Goal: Task Accomplishment & Management: Complete application form

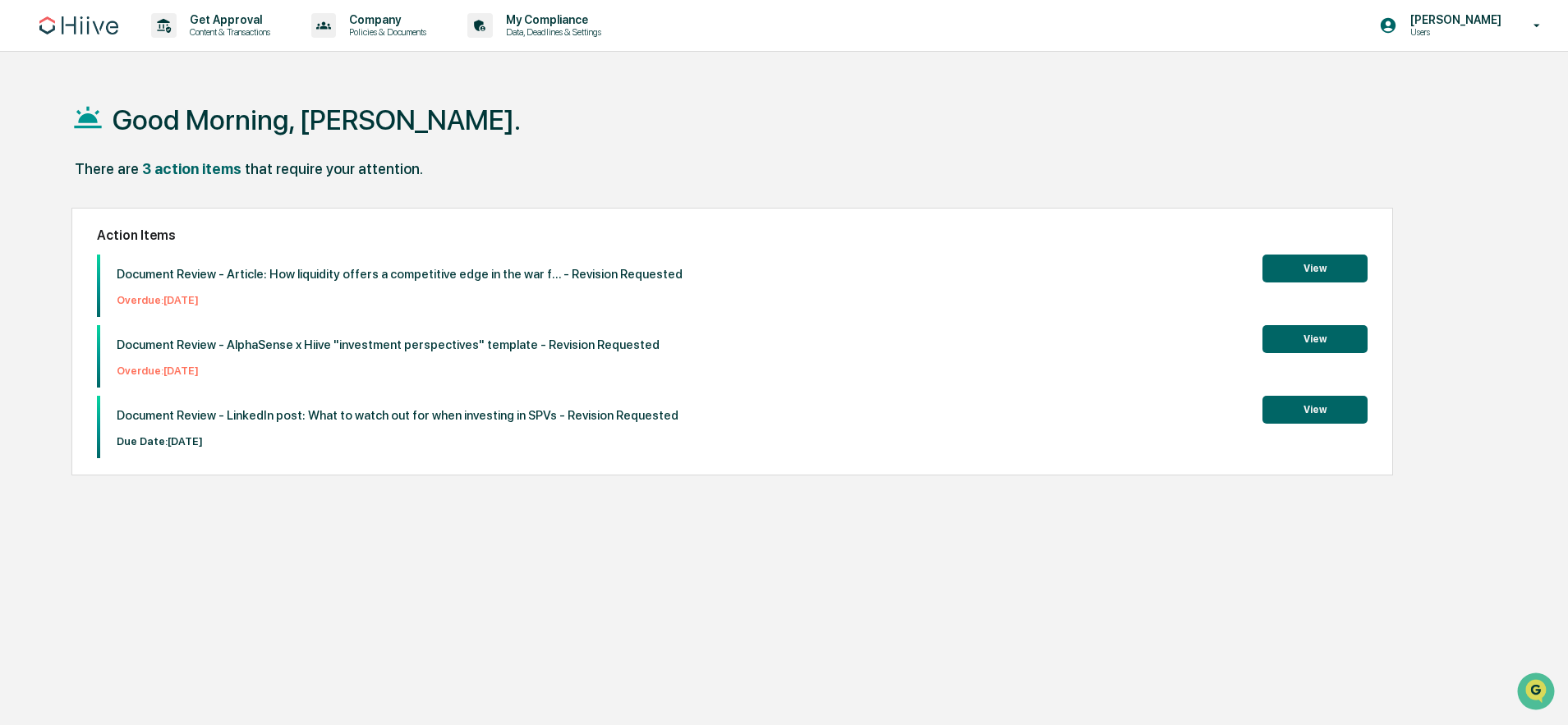
click at [1301, 409] on button "View" at bounding box center [1315, 410] width 105 height 28
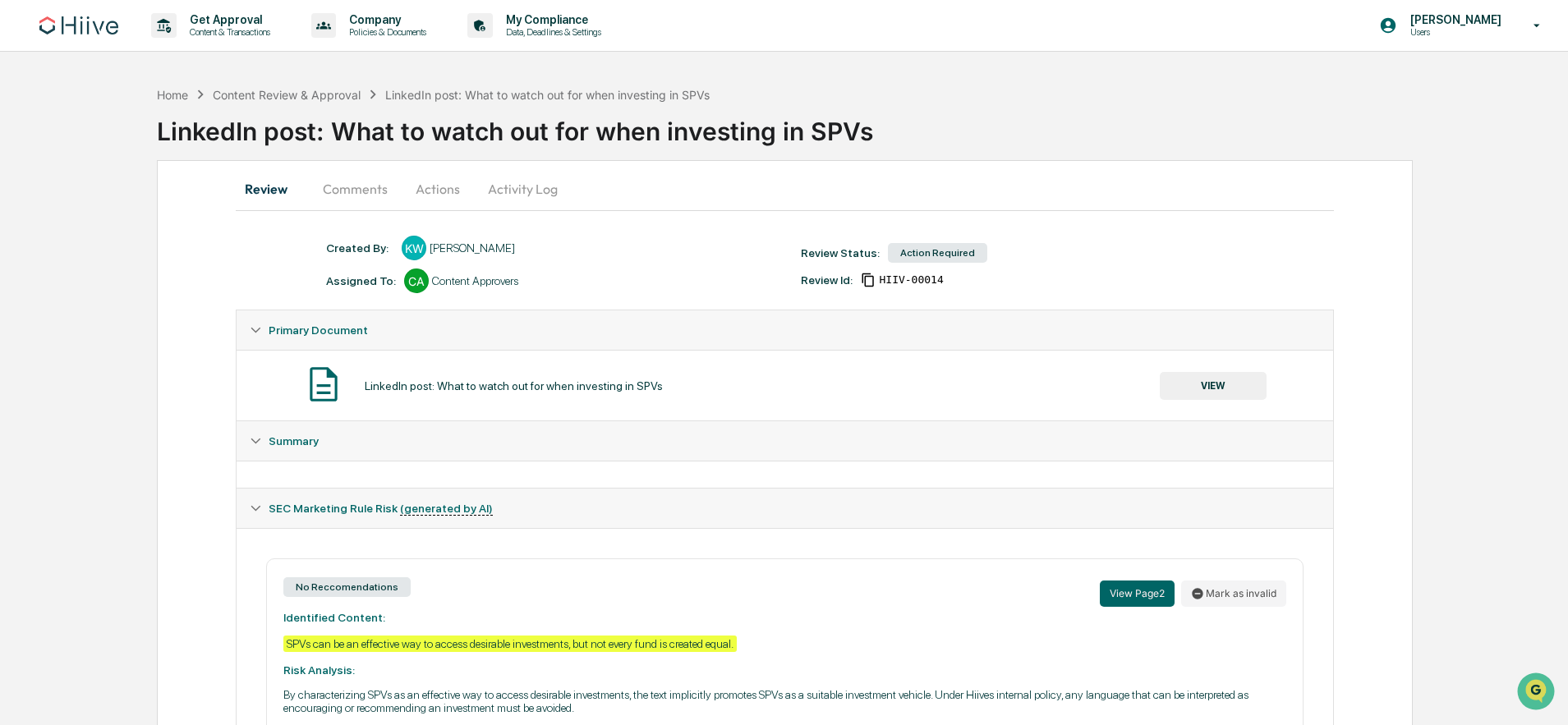
click at [429, 194] on button "Actions" at bounding box center [437, 189] width 74 height 39
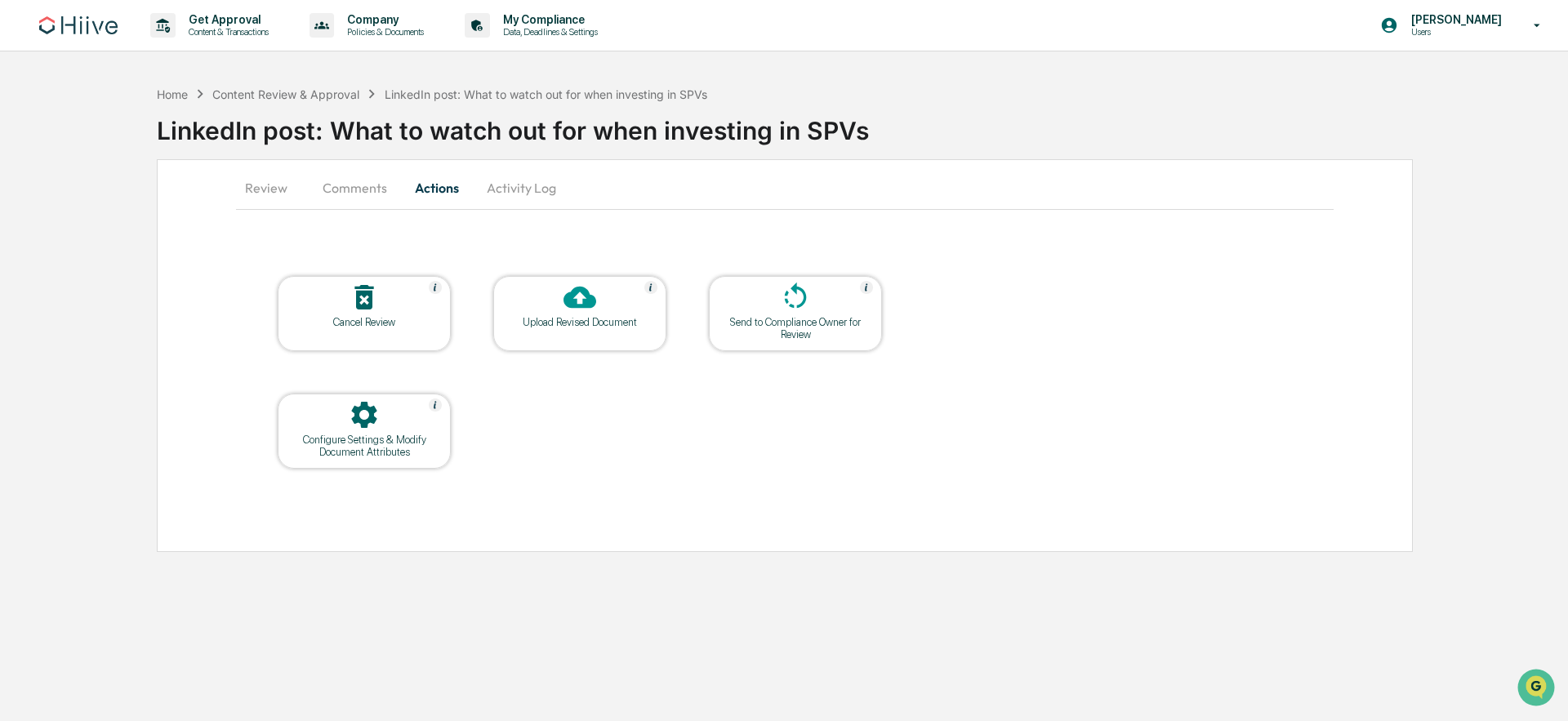
click at [623, 302] on div at bounding box center [580, 298] width 163 height 35
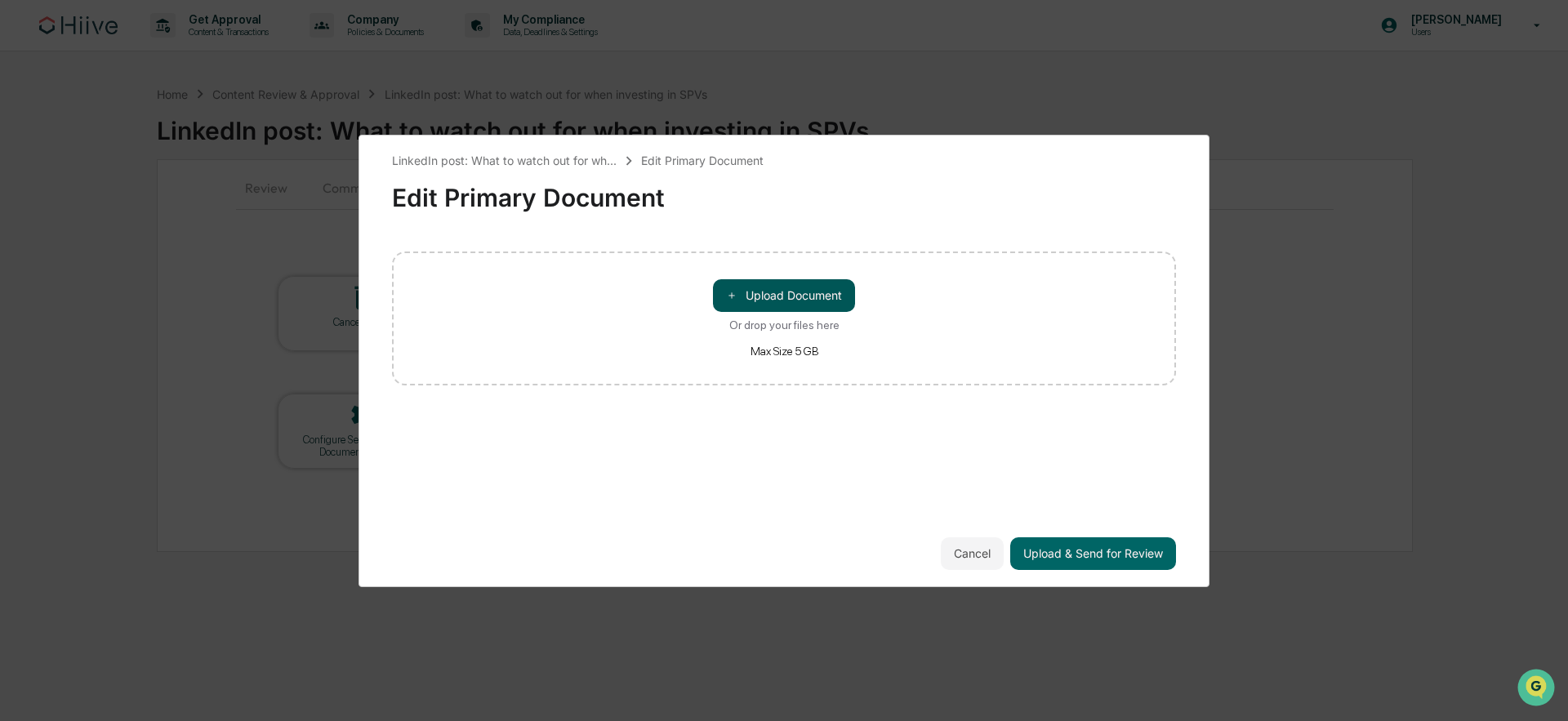
click at [792, 298] on button "＋ Upload Document" at bounding box center [784, 296] width 142 height 32
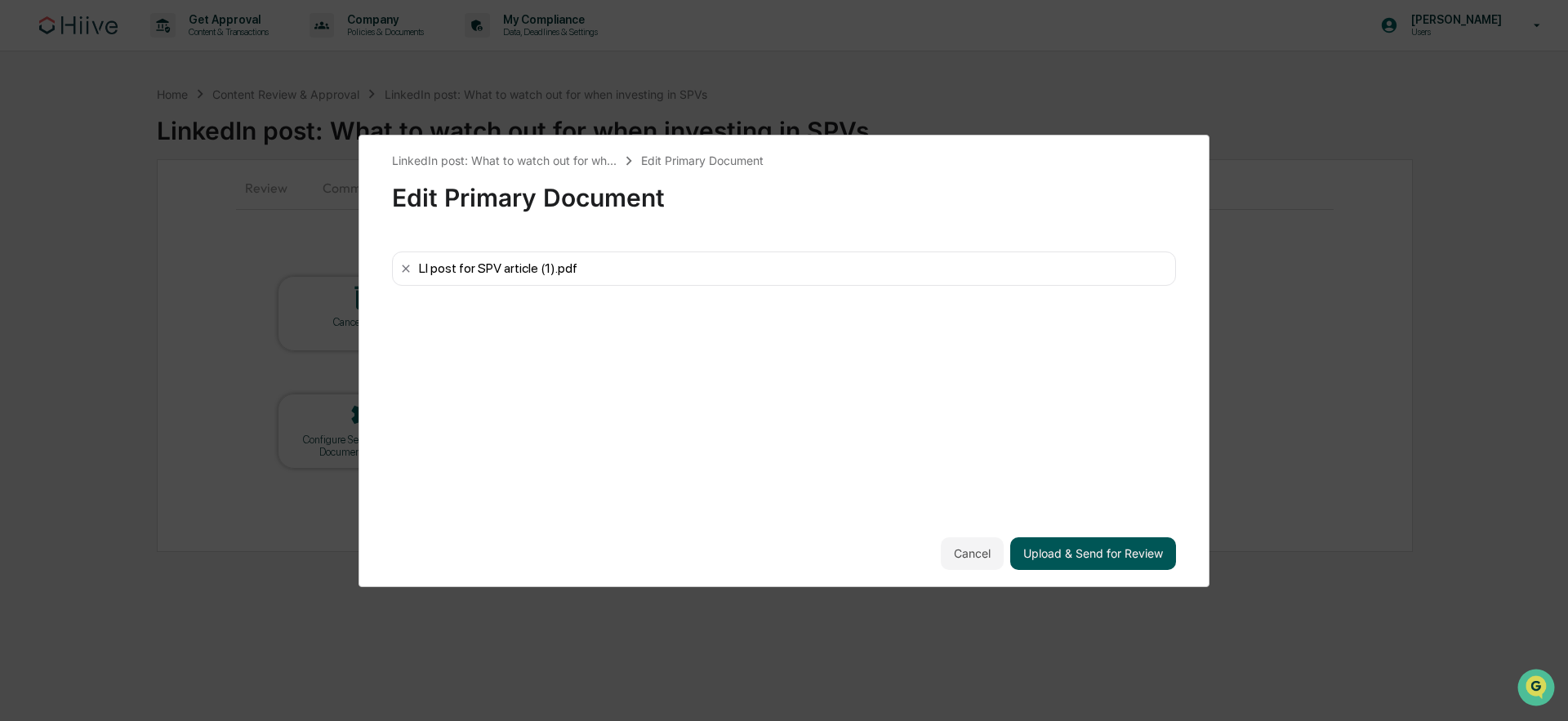
click at [1106, 550] on button "Upload & Send for Review" at bounding box center [1093, 553] width 166 height 32
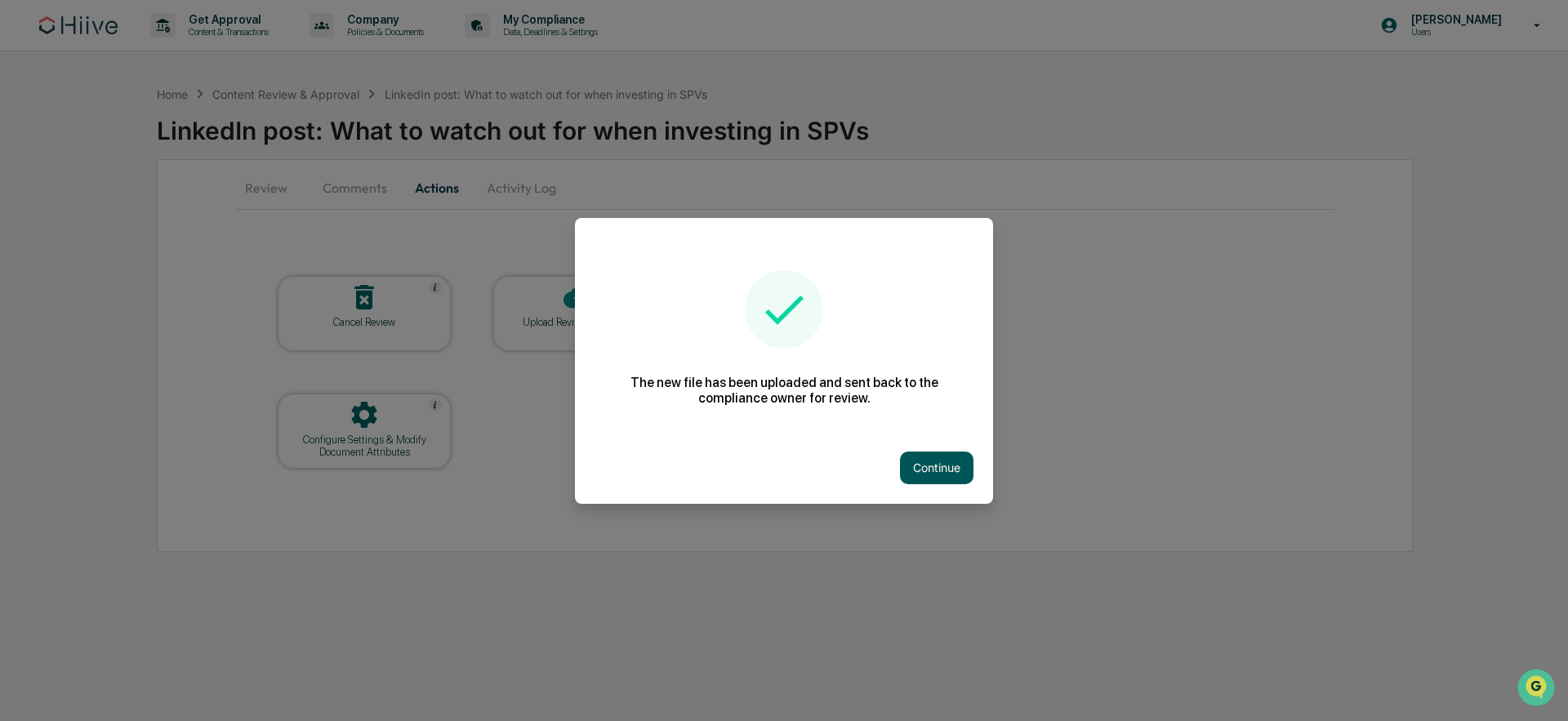
click at [933, 472] on button "Continue" at bounding box center [936, 468] width 73 height 32
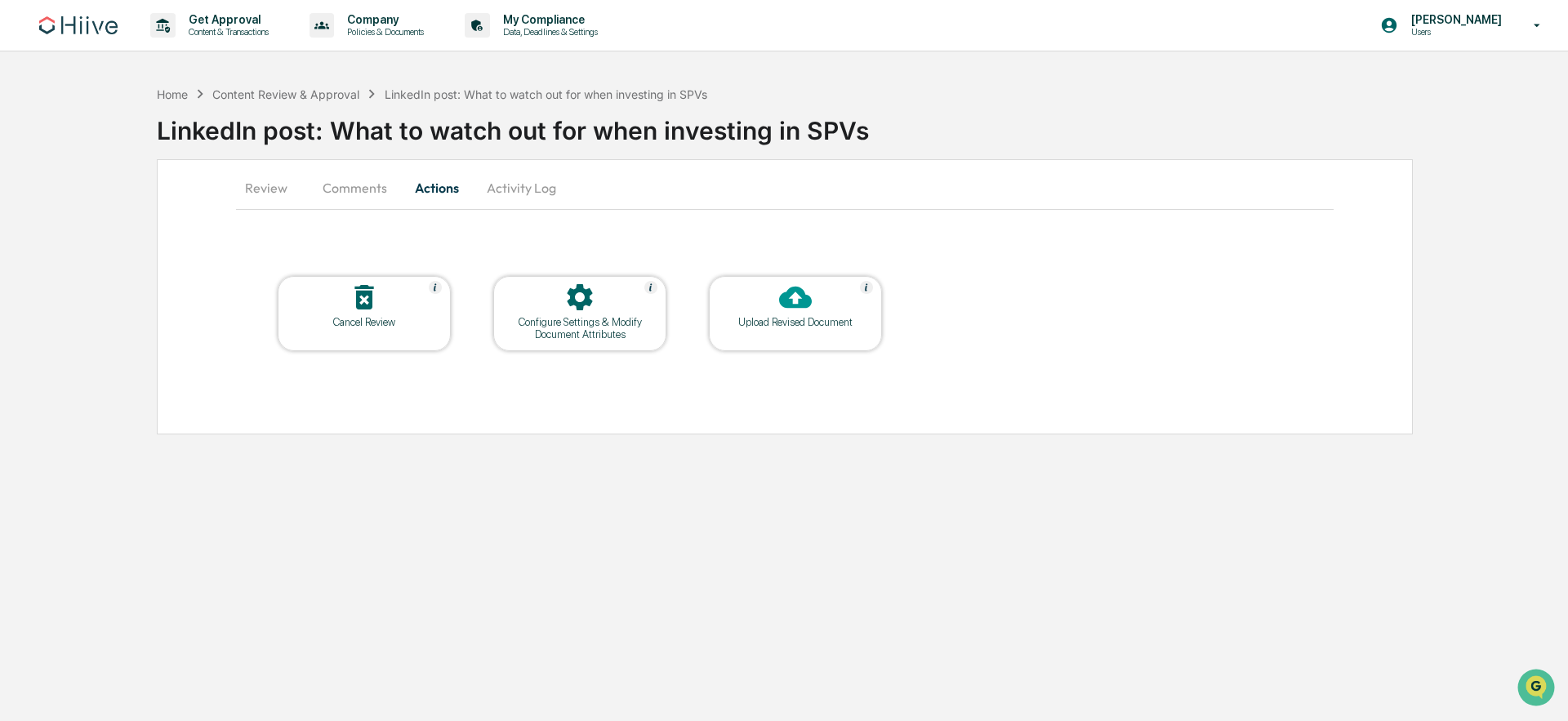
click at [540, 311] on div at bounding box center [580, 298] width 163 height 35
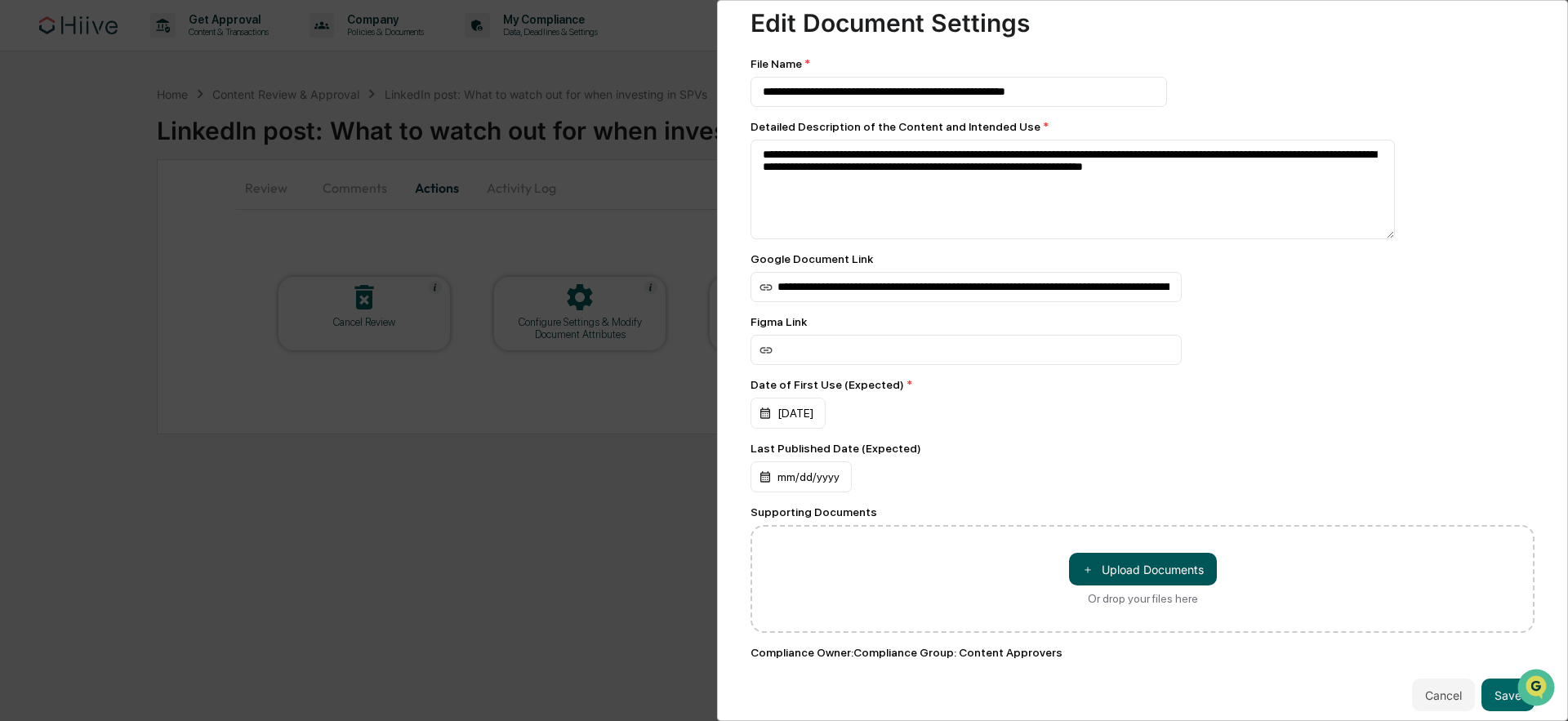
scroll to position [41, 0]
click at [1137, 569] on button "＋ Upload Documents" at bounding box center [1143, 568] width 148 height 32
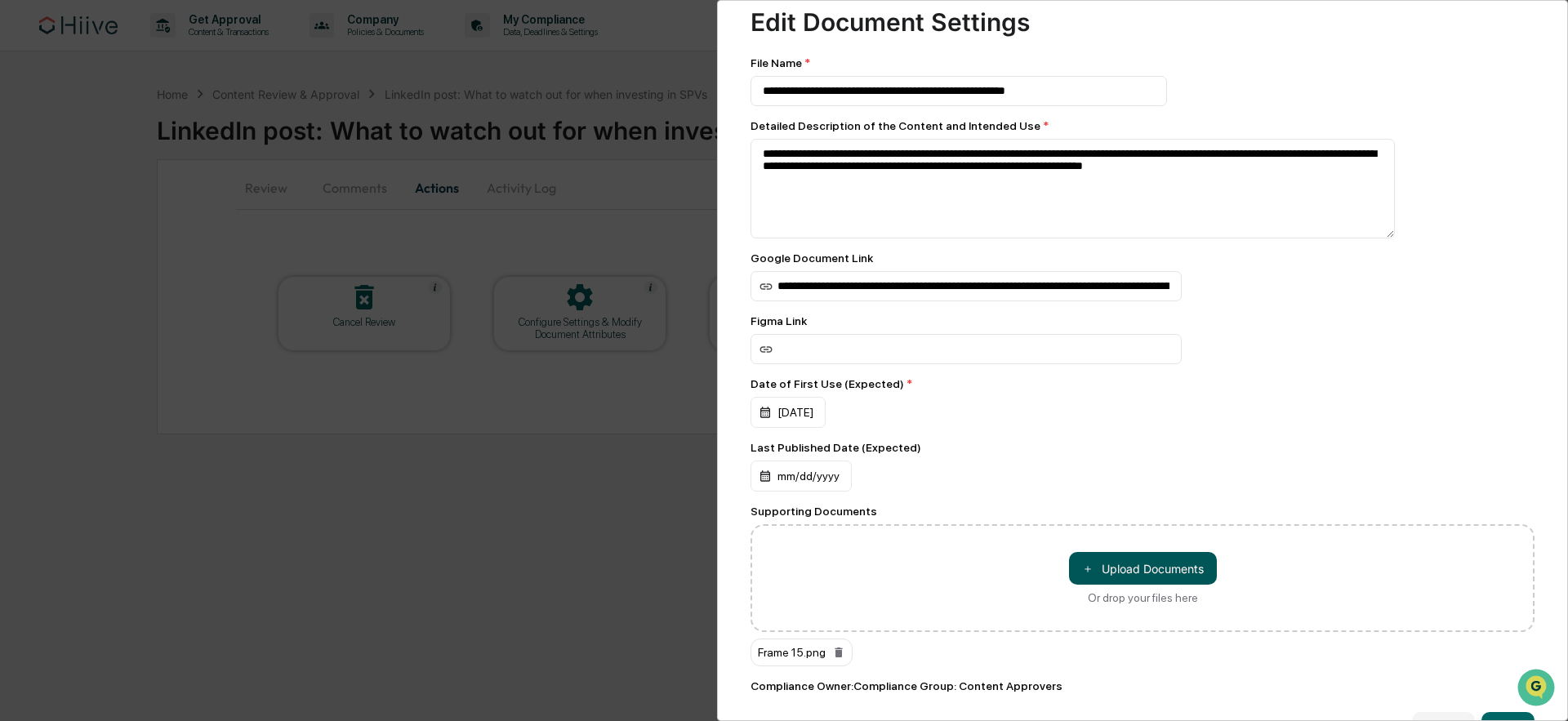
click at [1155, 577] on button "＋ Upload Documents" at bounding box center [1143, 568] width 148 height 32
click at [1180, 578] on button "＋ Upload Documents" at bounding box center [1143, 568] width 148 height 32
click at [1175, 573] on button "＋ Upload Documents" at bounding box center [1143, 568] width 148 height 32
click at [1155, 576] on button "＋ Upload Documents" at bounding box center [1143, 568] width 148 height 32
click at [1203, 568] on button "＋ Upload Documents" at bounding box center [1143, 568] width 148 height 32
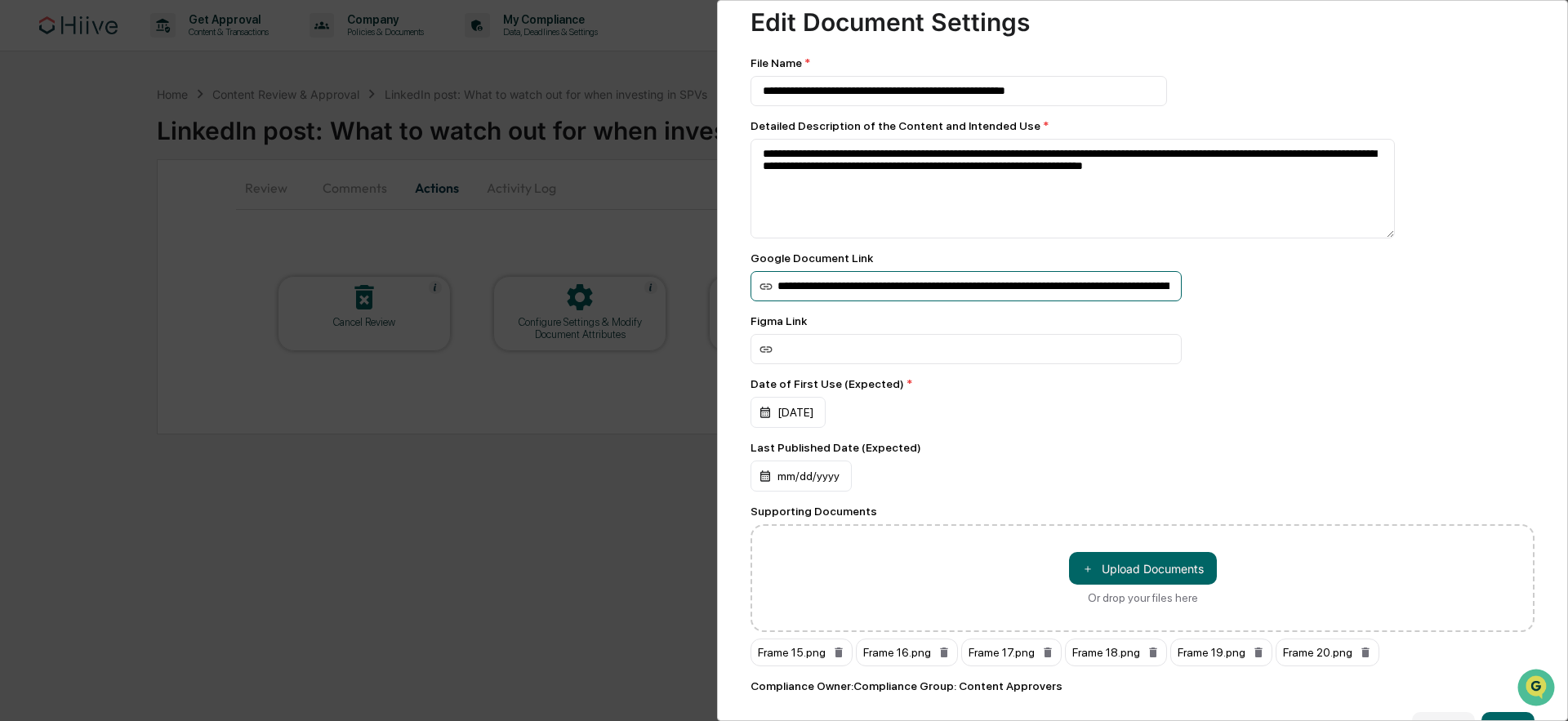
click at [964, 298] on input "**********" at bounding box center [965, 286] width 431 height 31
paste input "**********"
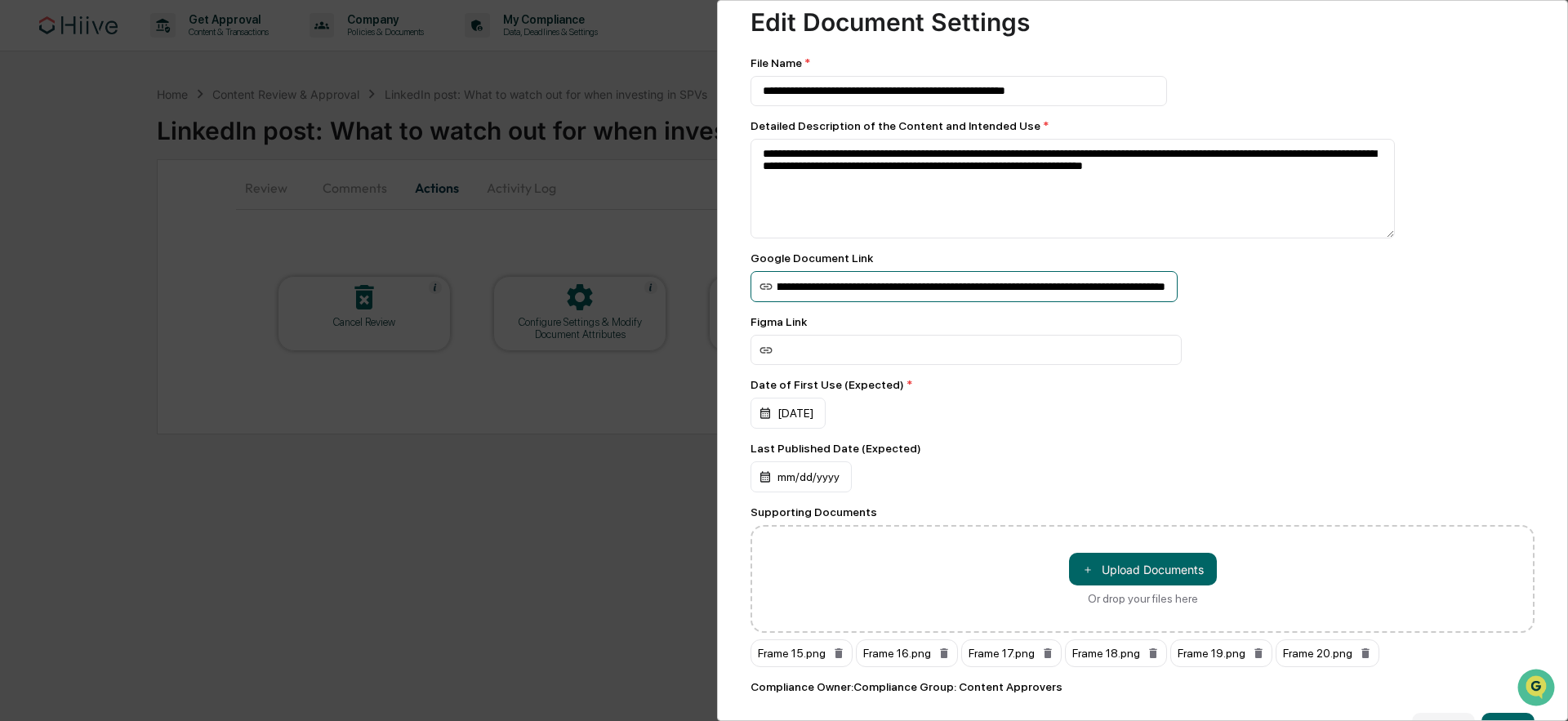
type input "**********"
click at [1300, 286] on div "**********" at bounding box center [1142, 287] width 784 height 32
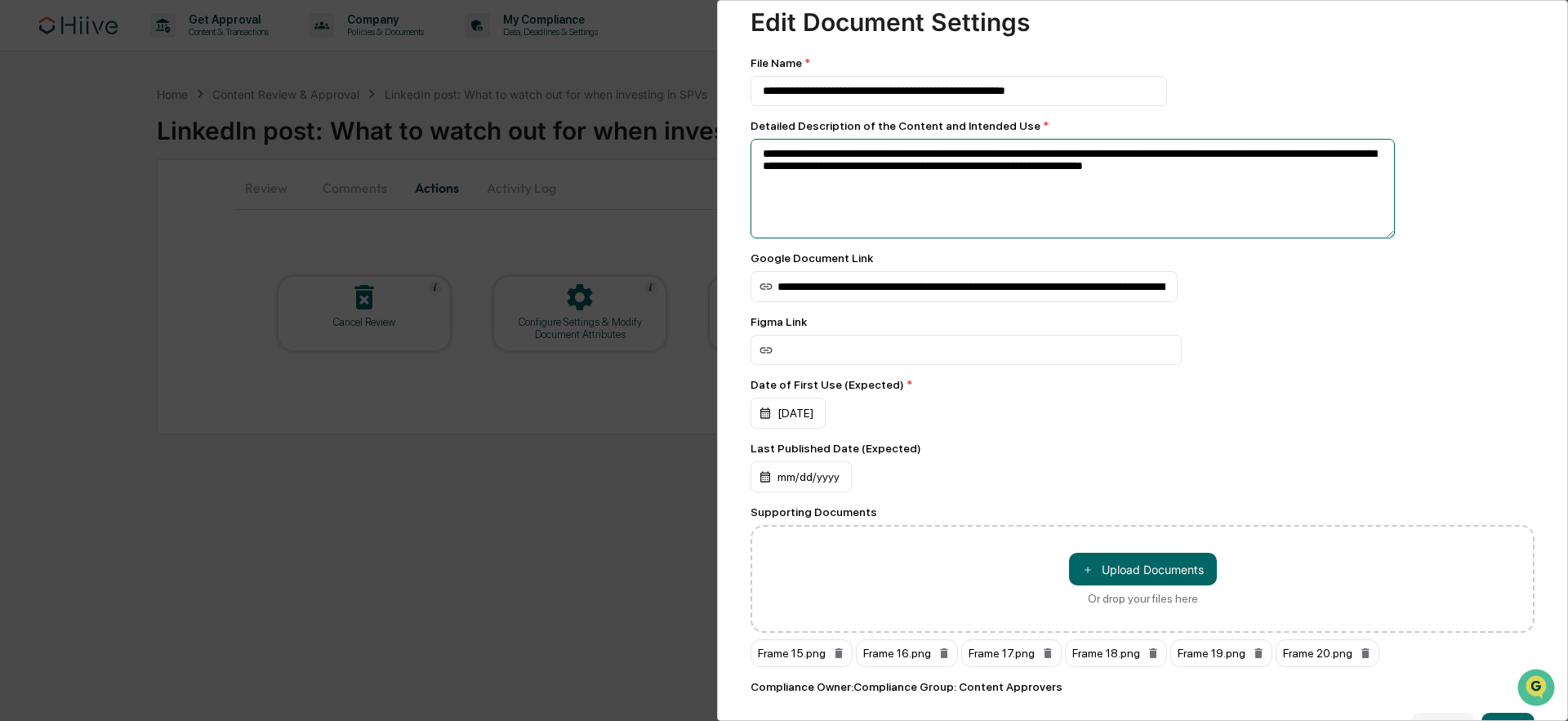
click at [1366, 167] on textarea "**********" at bounding box center [1073, 189] width 645 height 100
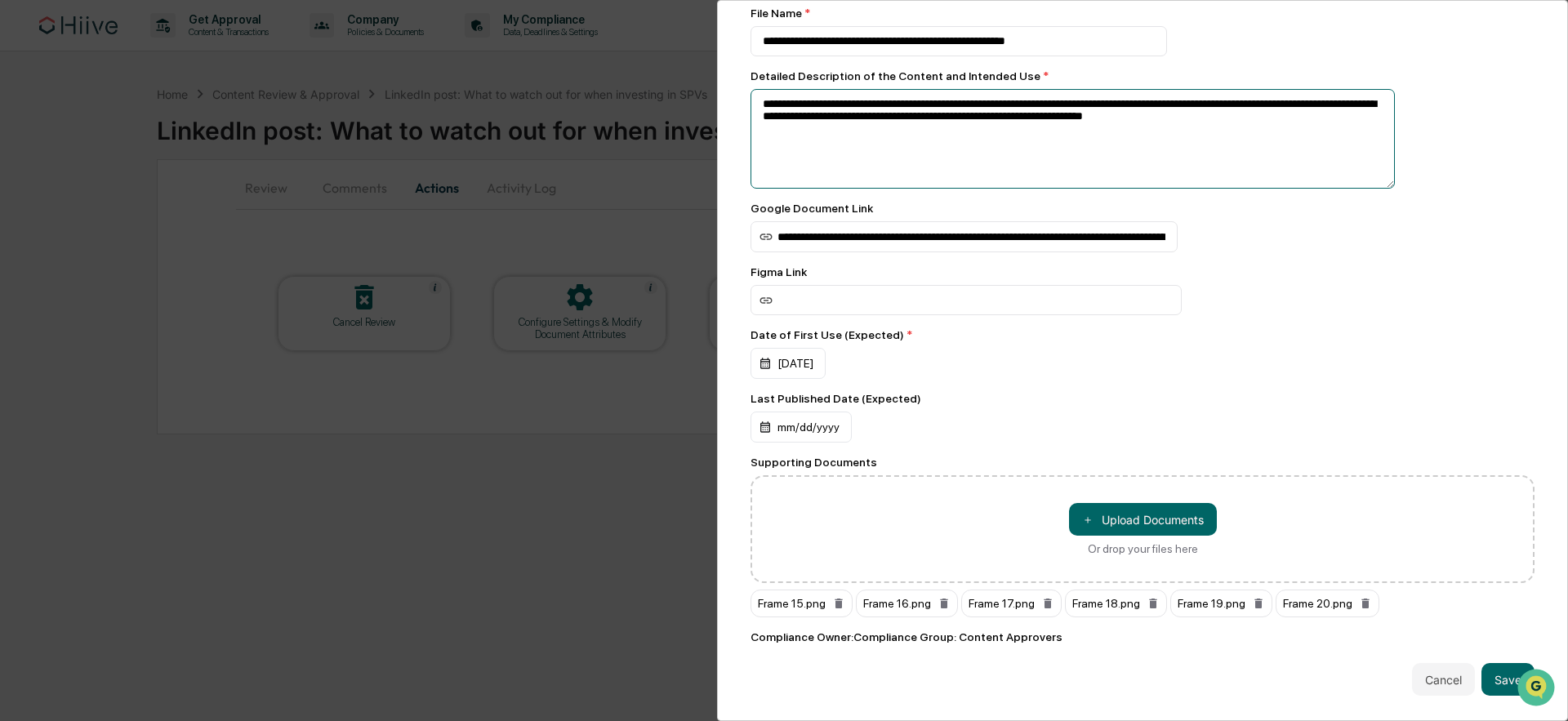
scroll to position [106, 0]
click at [1491, 667] on button "Save" at bounding box center [1507, 679] width 53 height 32
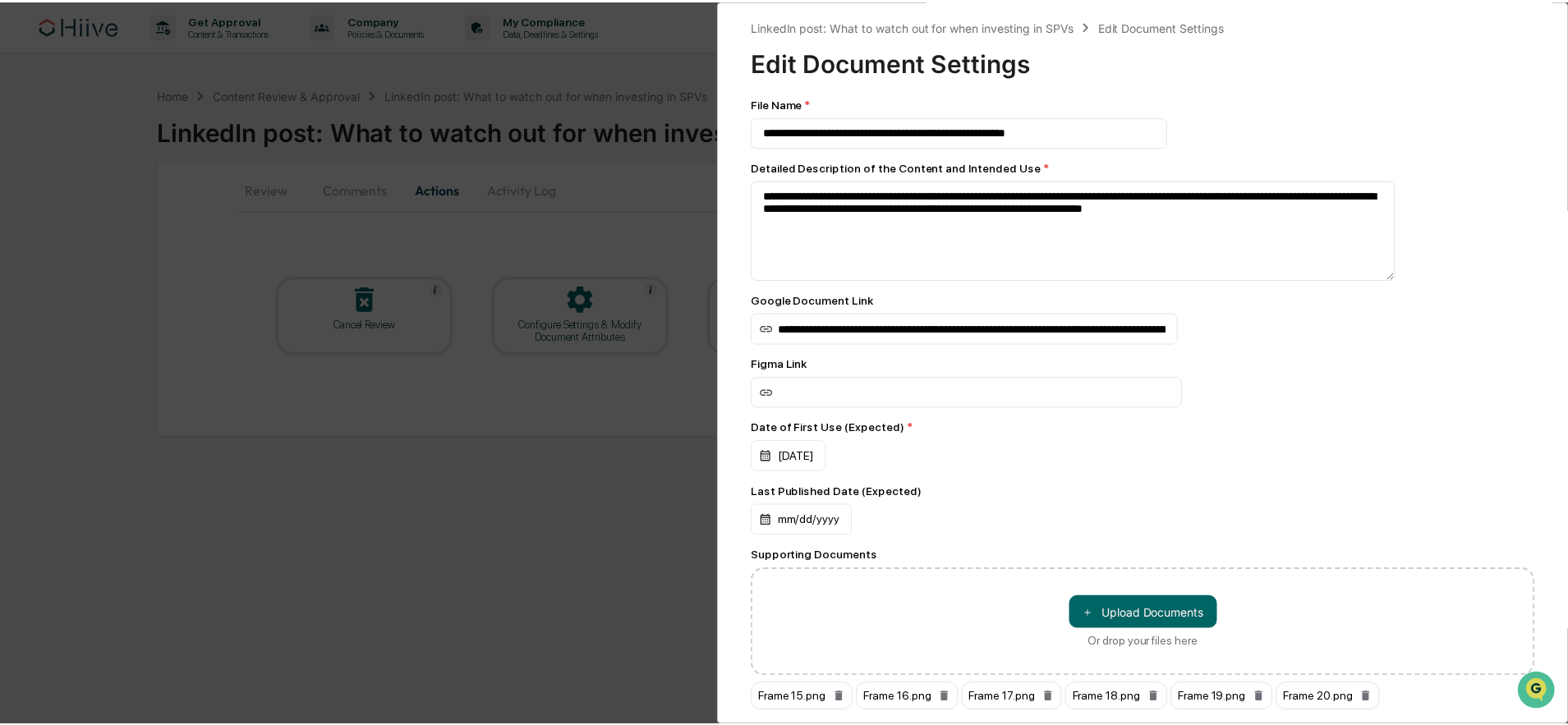
scroll to position [0, 0]
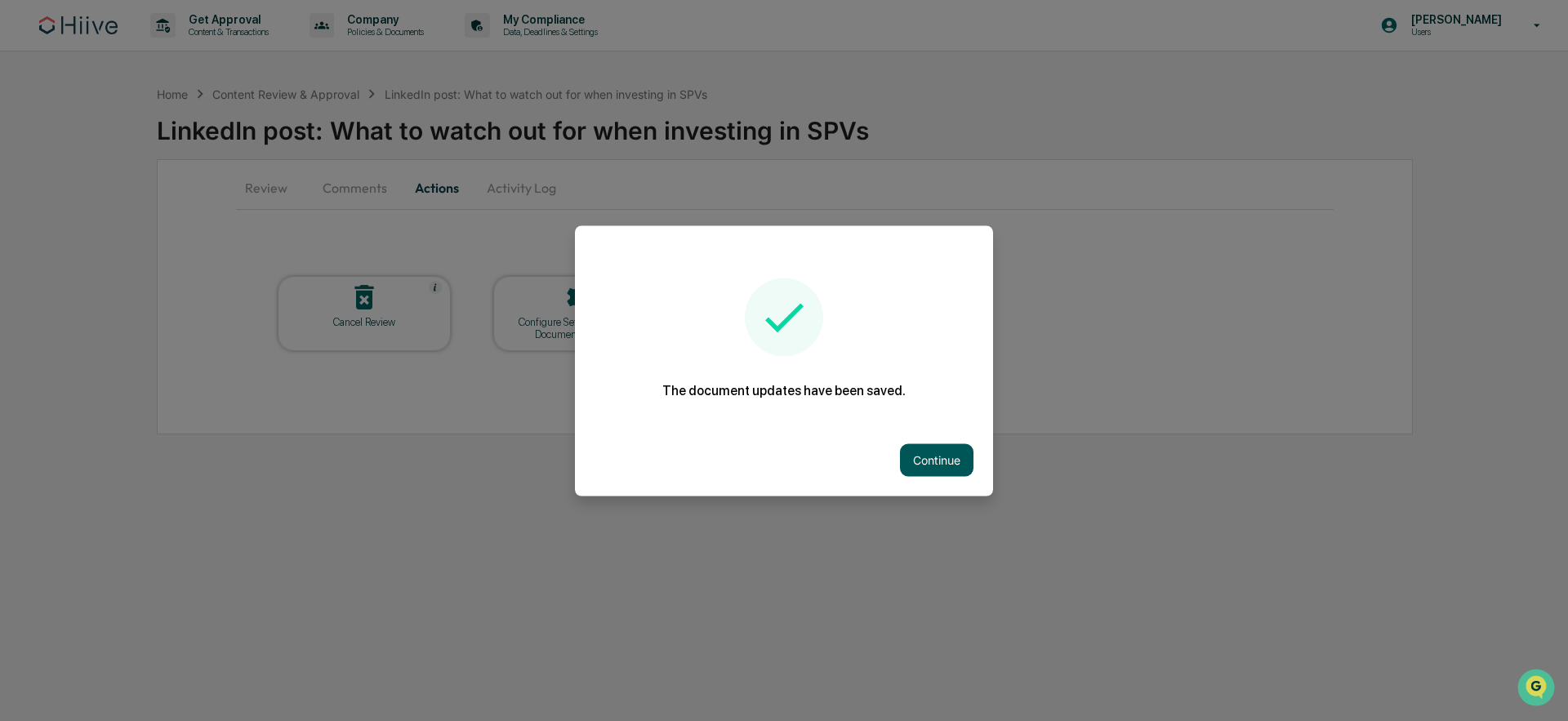
click at [959, 460] on button "Continue" at bounding box center [936, 460] width 73 height 32
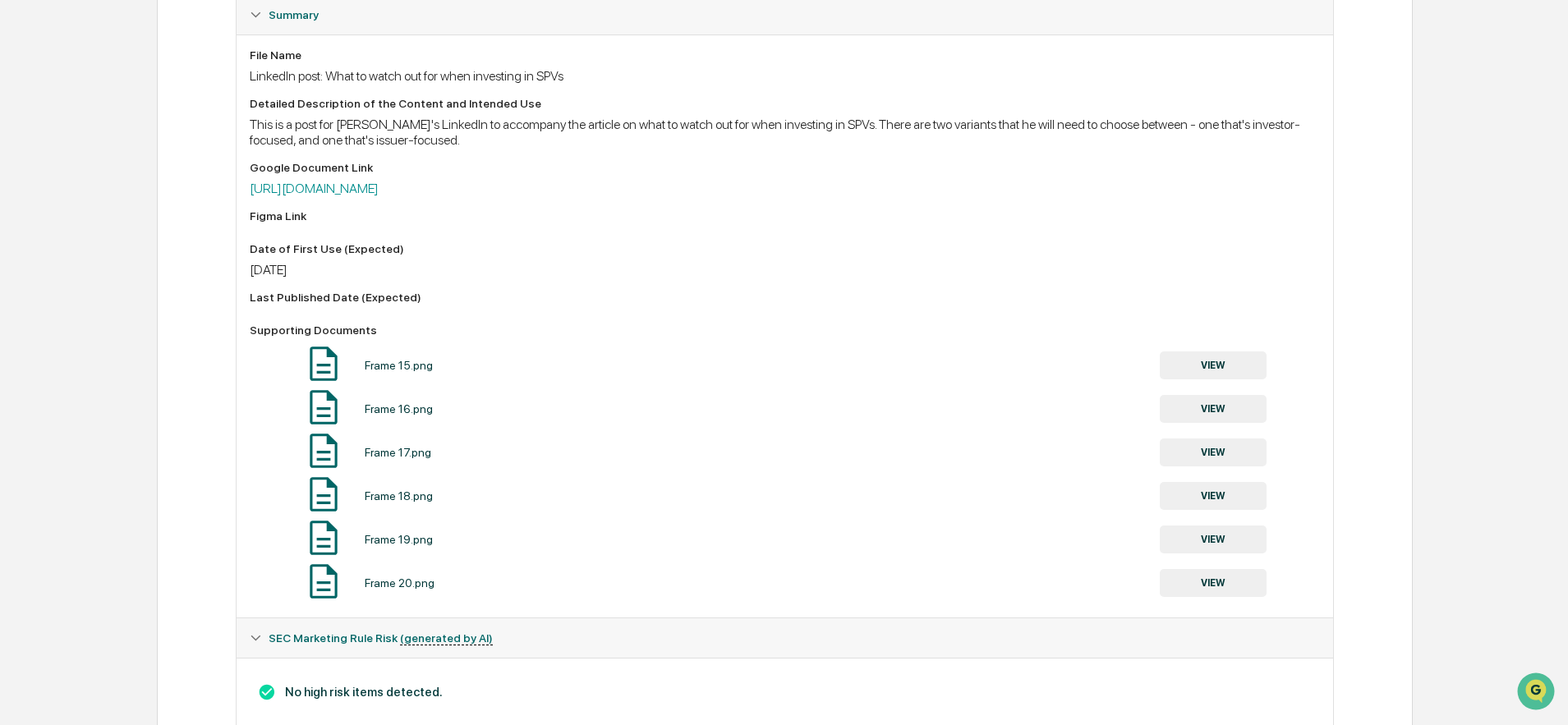
scroll to position [474, 0]
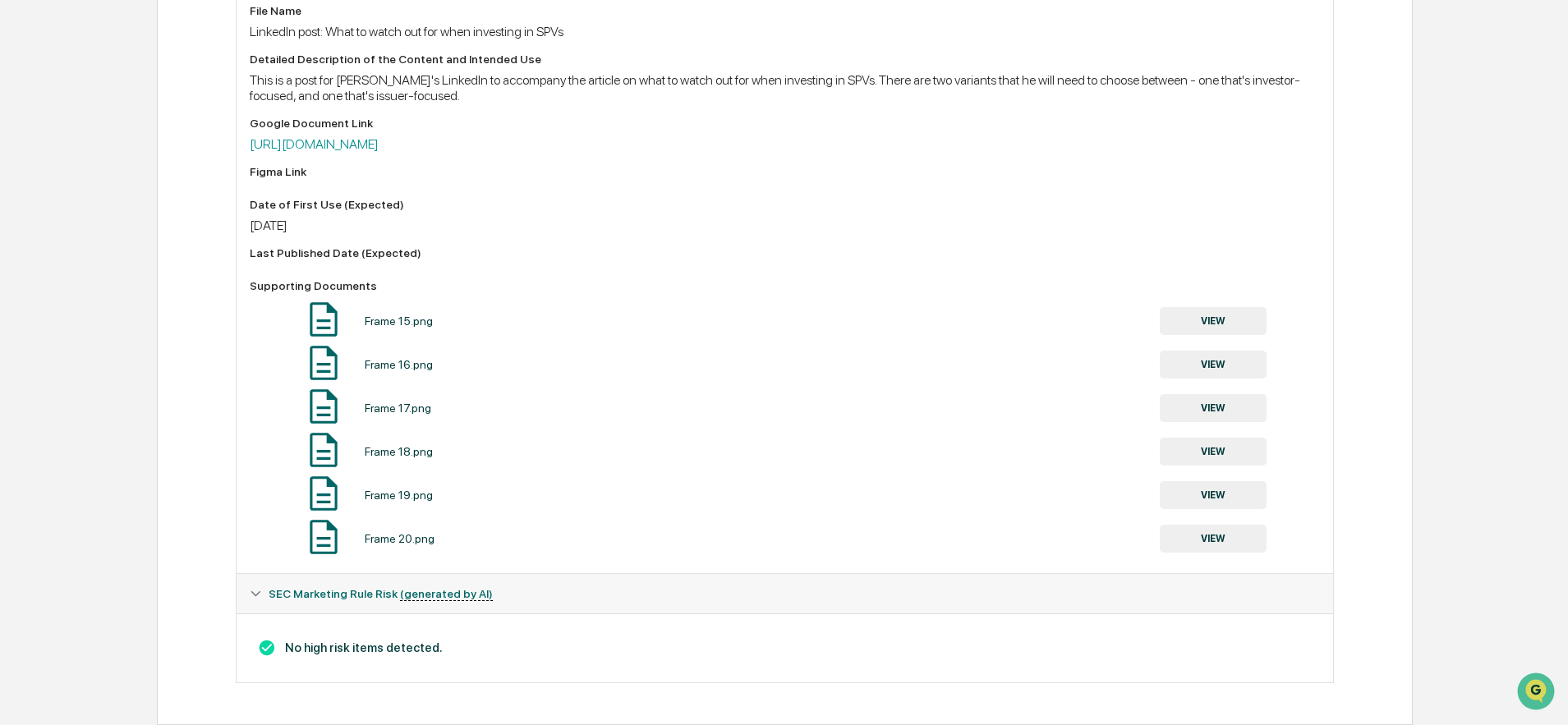
click at [1210, 311] on button "VIEW" at bounding box center [1213, 321] width 107 height 28
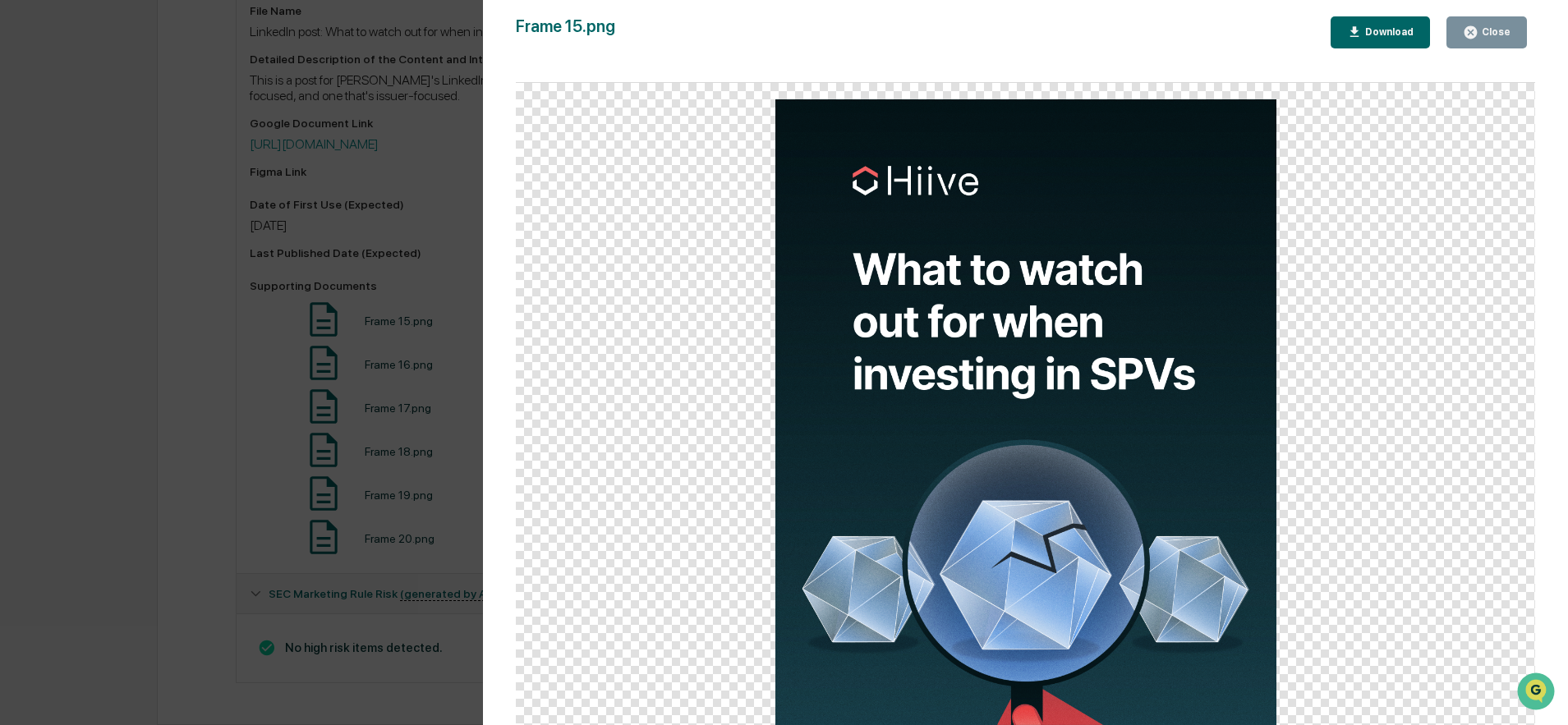
click at [1494, 32] on div "Close" at bounding box center [1494, 32] width 32 height 11
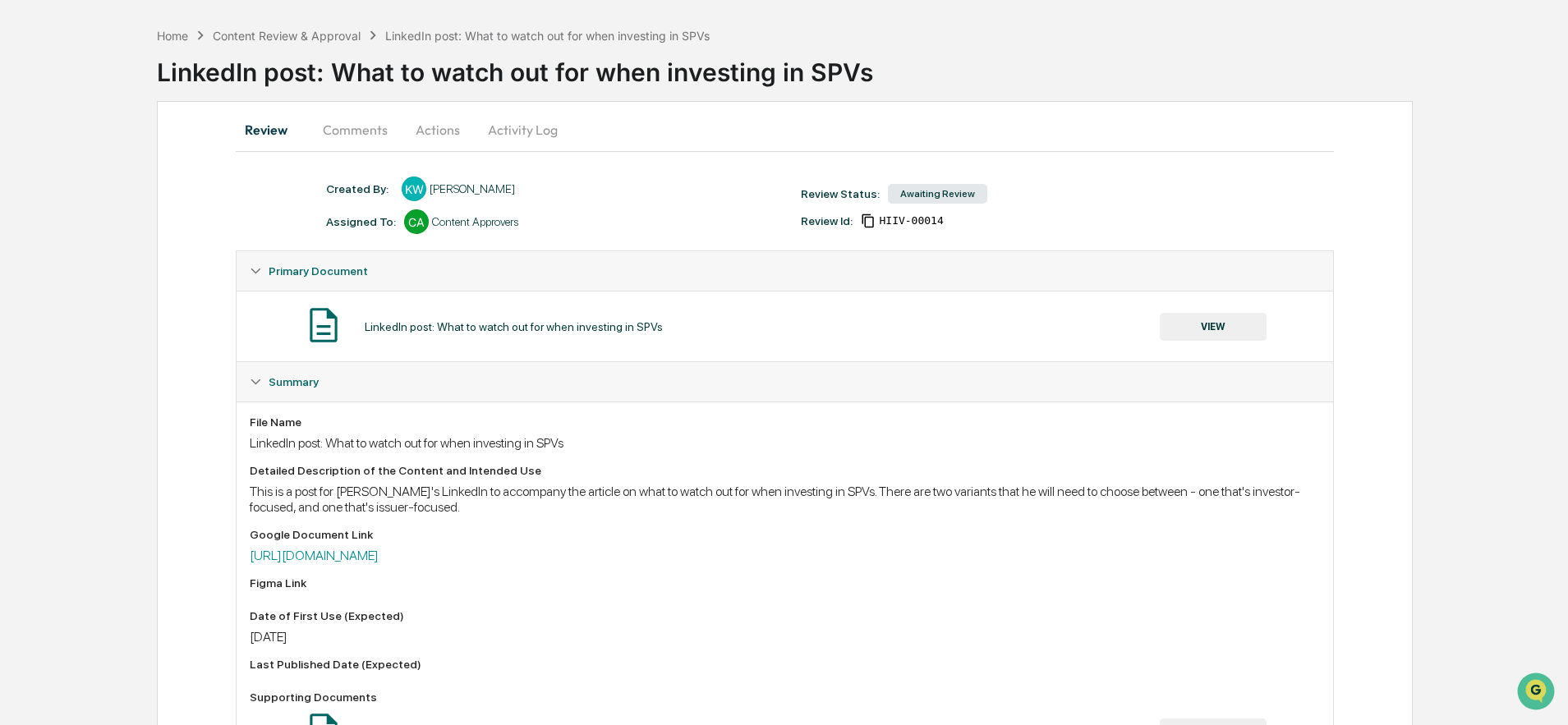
scroll to position [0, 0]
